Goal: Find specific page/section: Find specific page/section

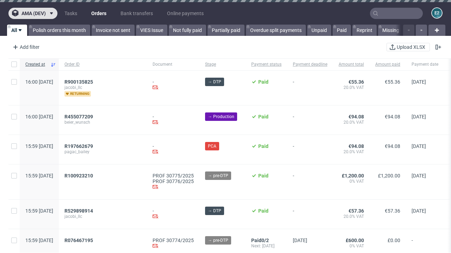
click at [33, 13] on span "ama (dev)" at bounding box center [33, 13] width 24 height 5
